Goal: Task Accomplishment & Management: Check status

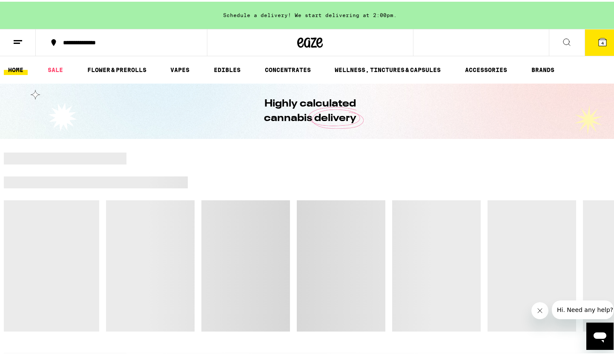
click at [20, 42] on icon at bounding box center [18, 40] width 10 height 10
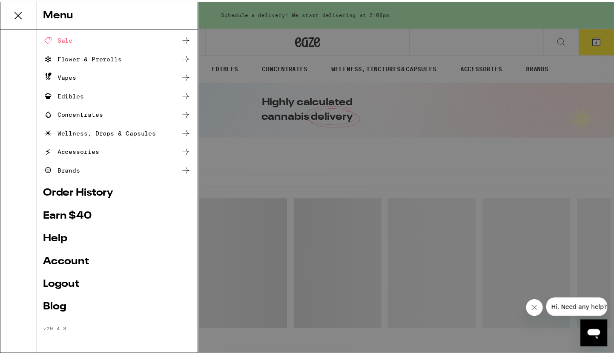
scroll to position [37, 0]
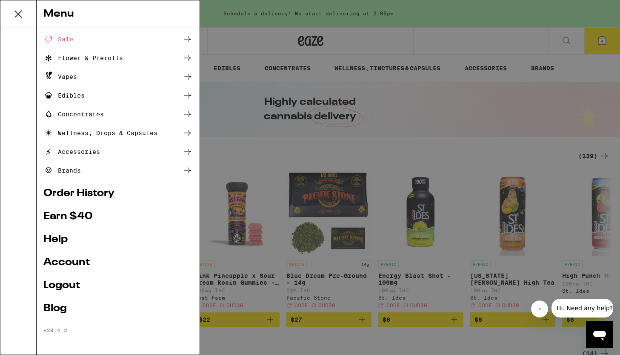
click at [89, 189] on link "Order History" at bounding box center [117, 193] width 149 height 10
